Goal: Book appointment/travel/reservation

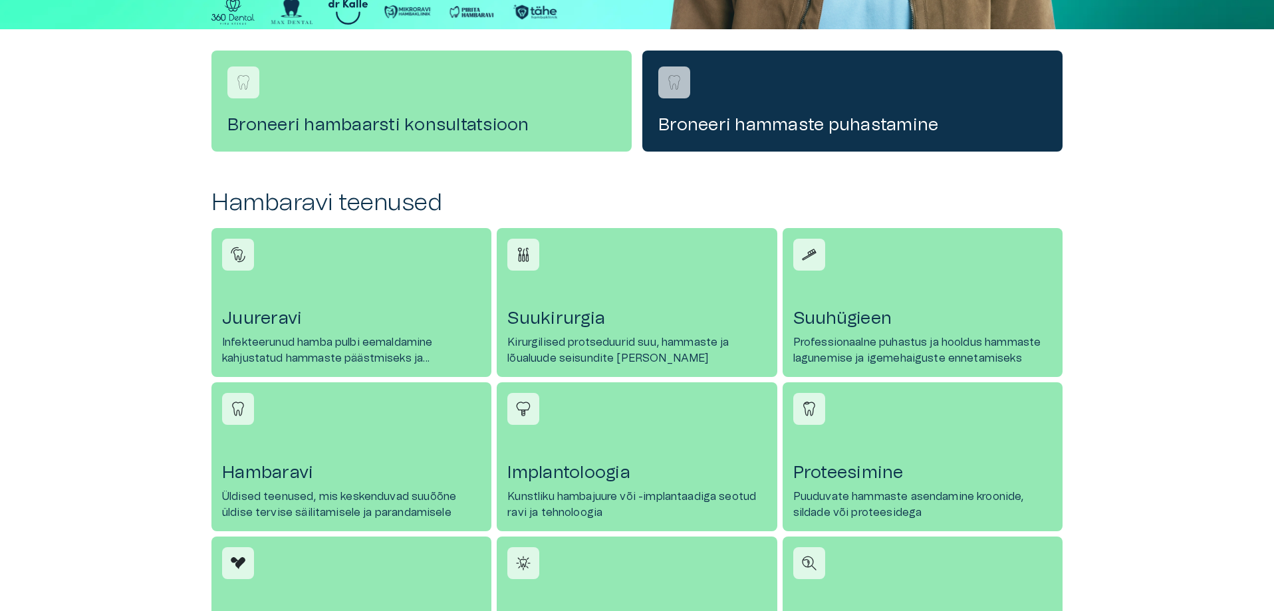
scroll to position [399, 0]
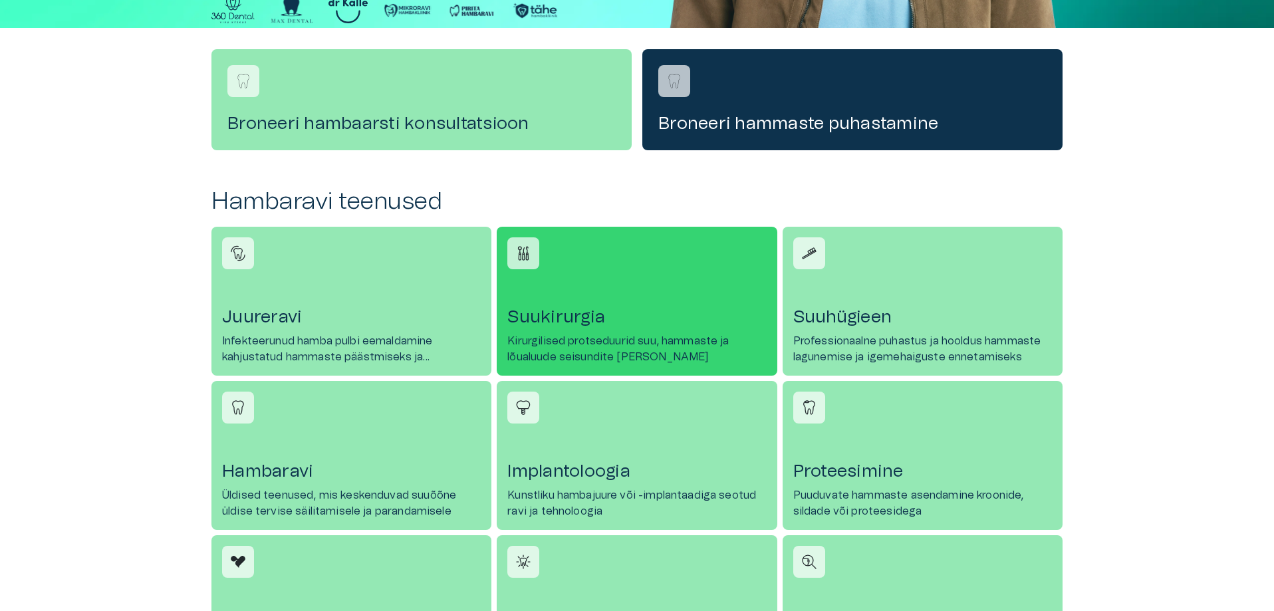
click at [524, 267] on div at bounding box center [523, 253] width 32 height 32
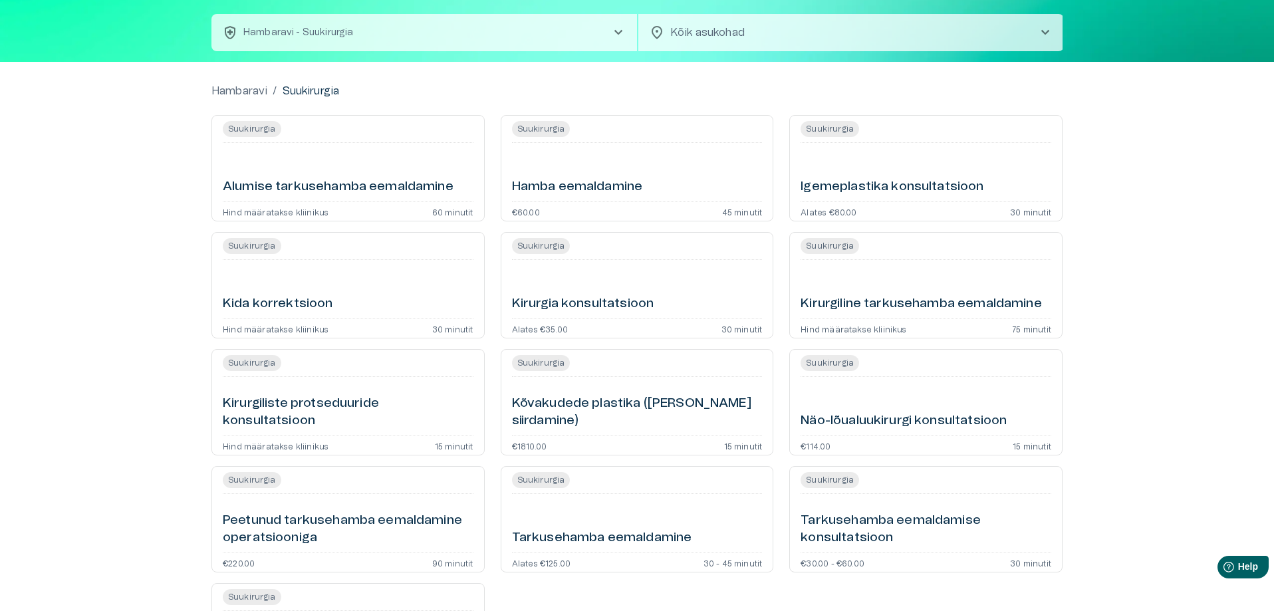
scroll to position [43, 0]
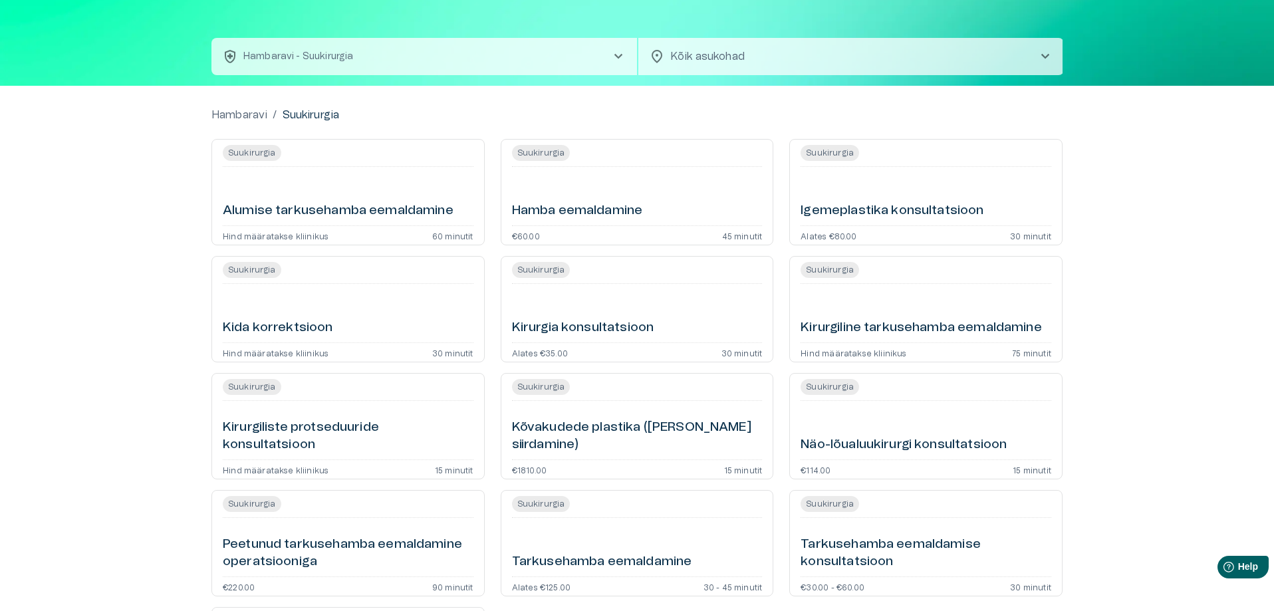
click at [605, 328] on h6 "Kirurgia konsultatsioon" at bounding box center [583, 328] width 142 height 18
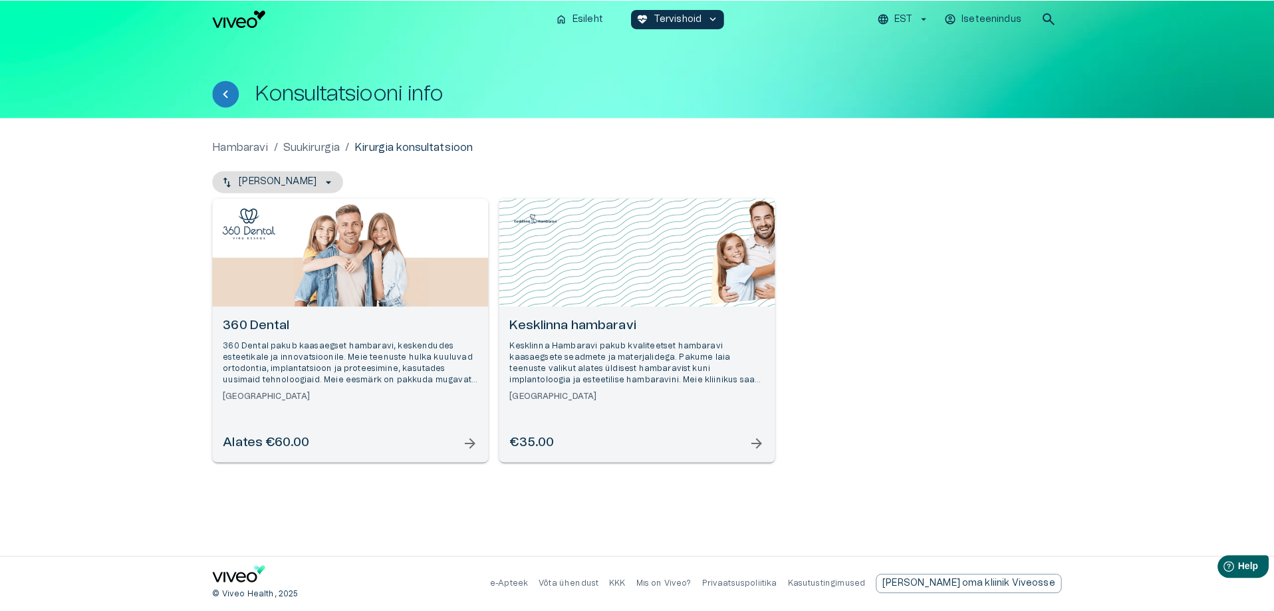
scroll to position [43, 0]
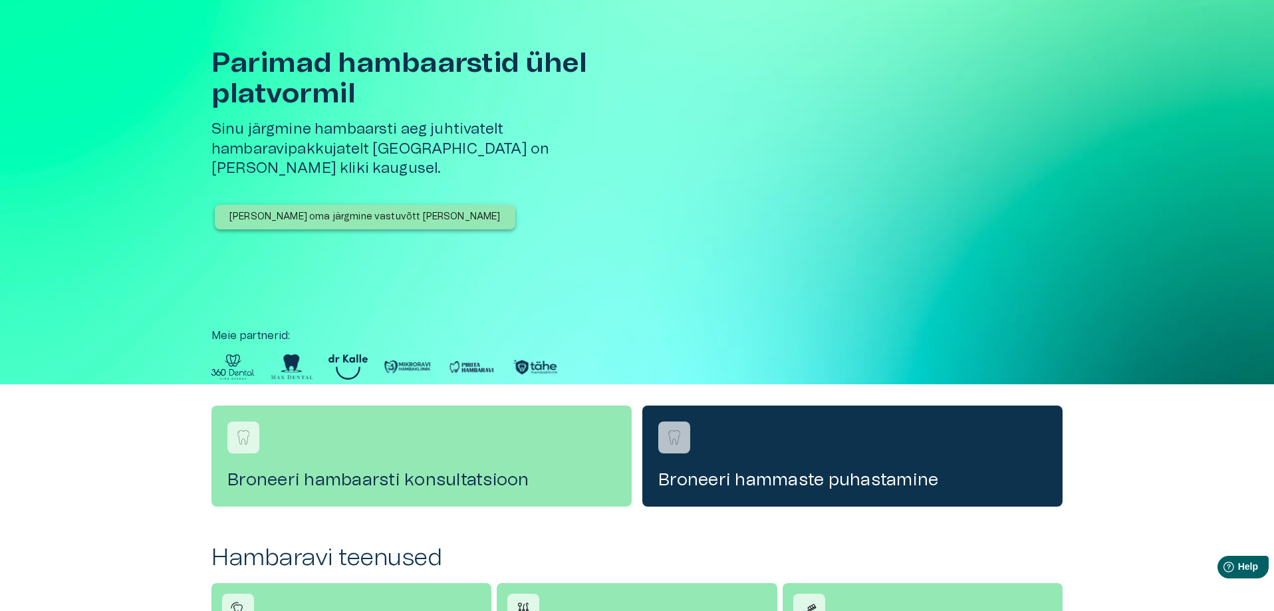
scroll to position [399, 0]
